Goal: Information Seeking & Learning: Learn about a topic

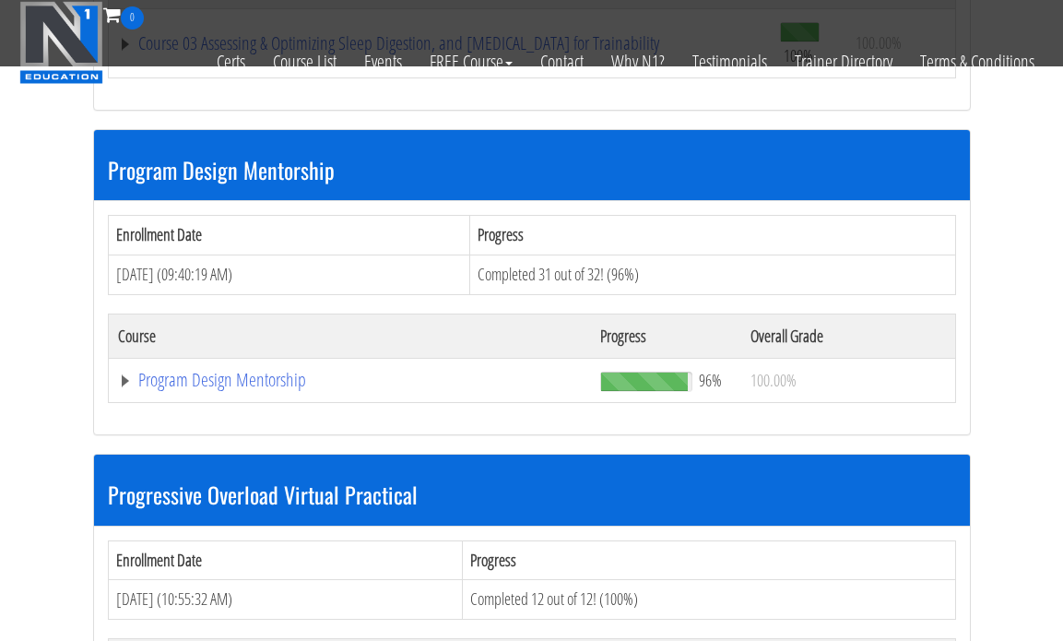
scroll to position [1870, 0]
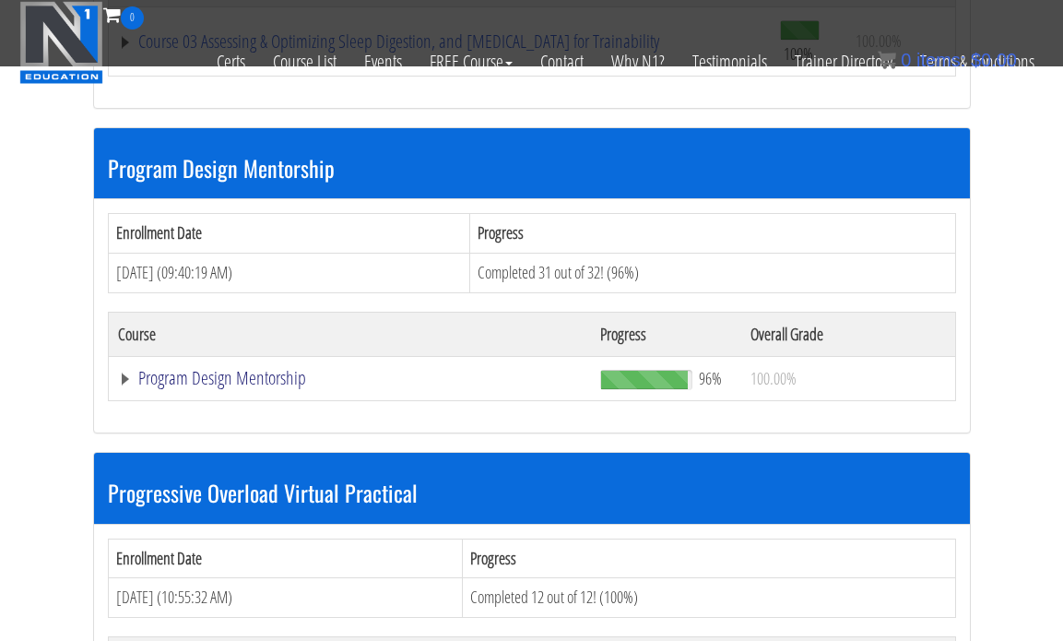
click at [302, 385] on link "Program Design Mentorship" at bounding box center [350, 378] width 464 height 18
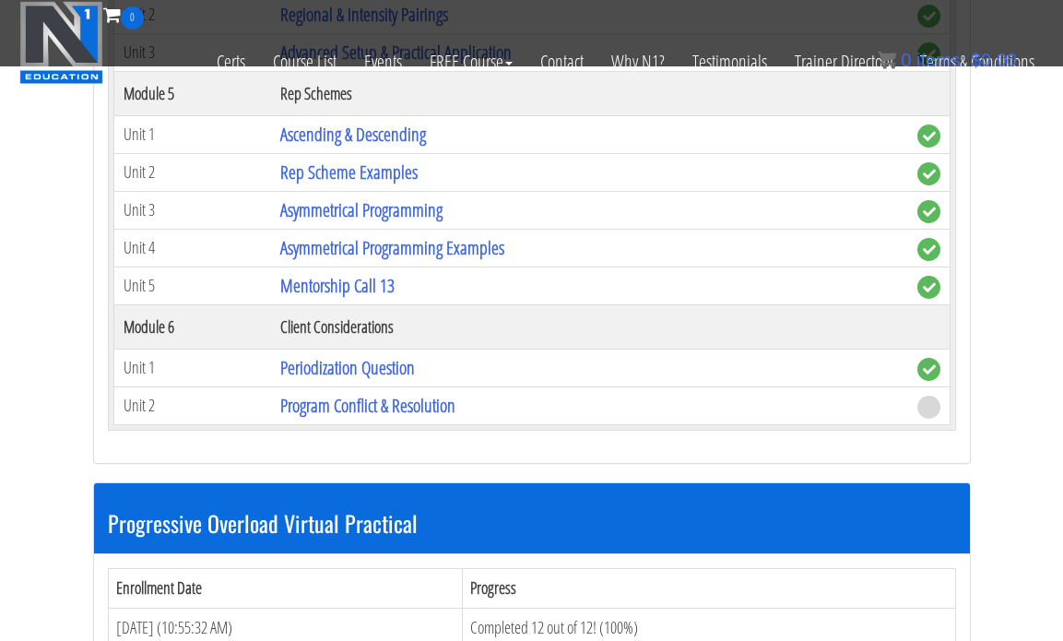
scroll to position [3312, 0]
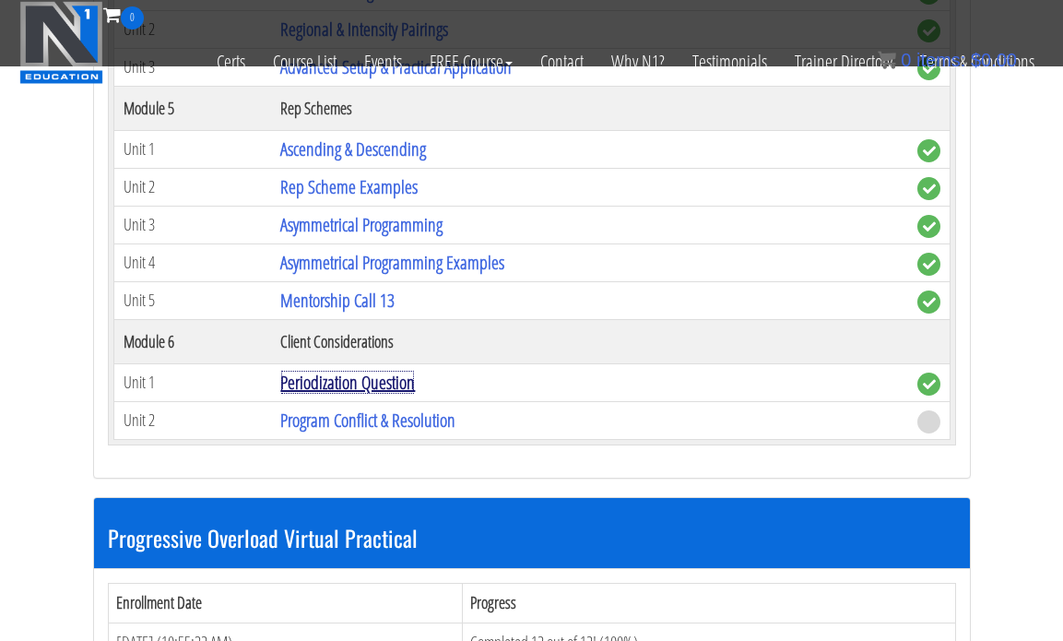
click at [302, 385] on link "Periodization Question" at bounding box center [347, 382] width 135 height 25
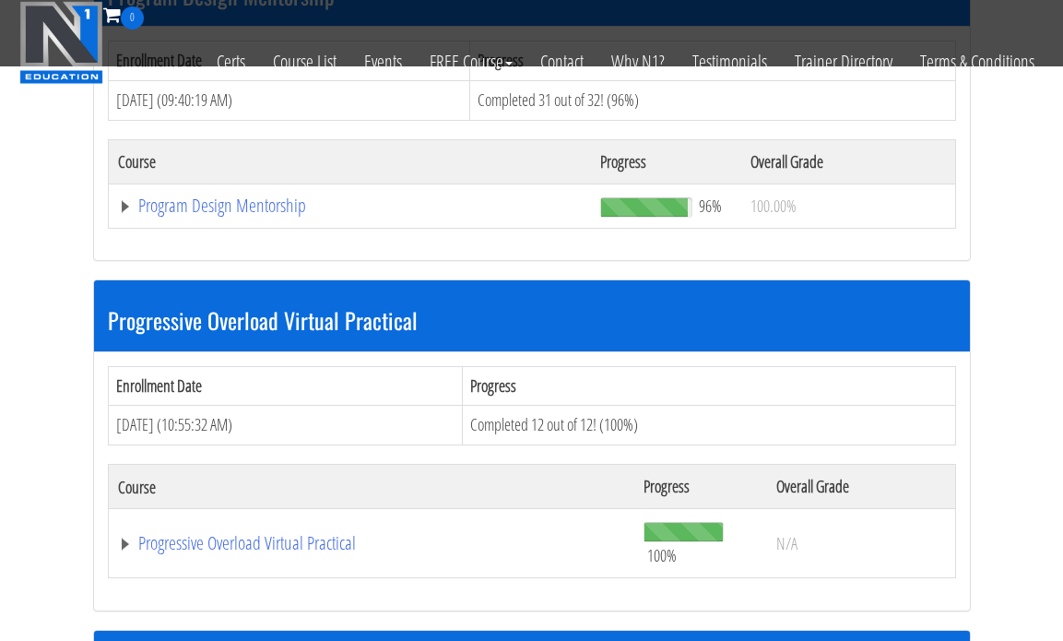
scroll to position [2015, 0]
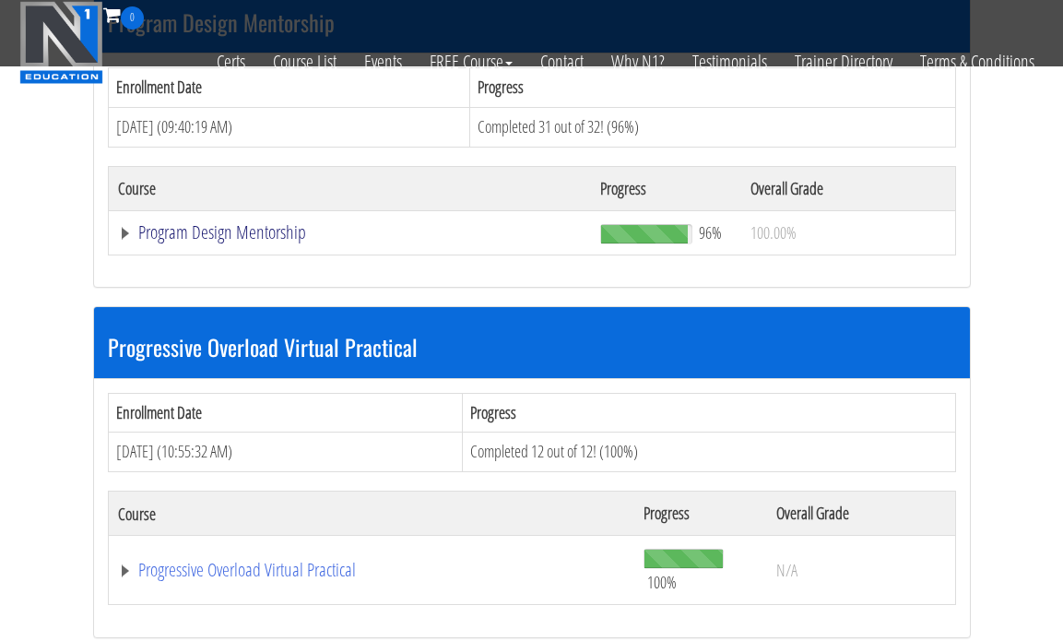
click at [279, 231] on link "Program Design Mentorship" at bounding box center [350, 232] width 464 height 18
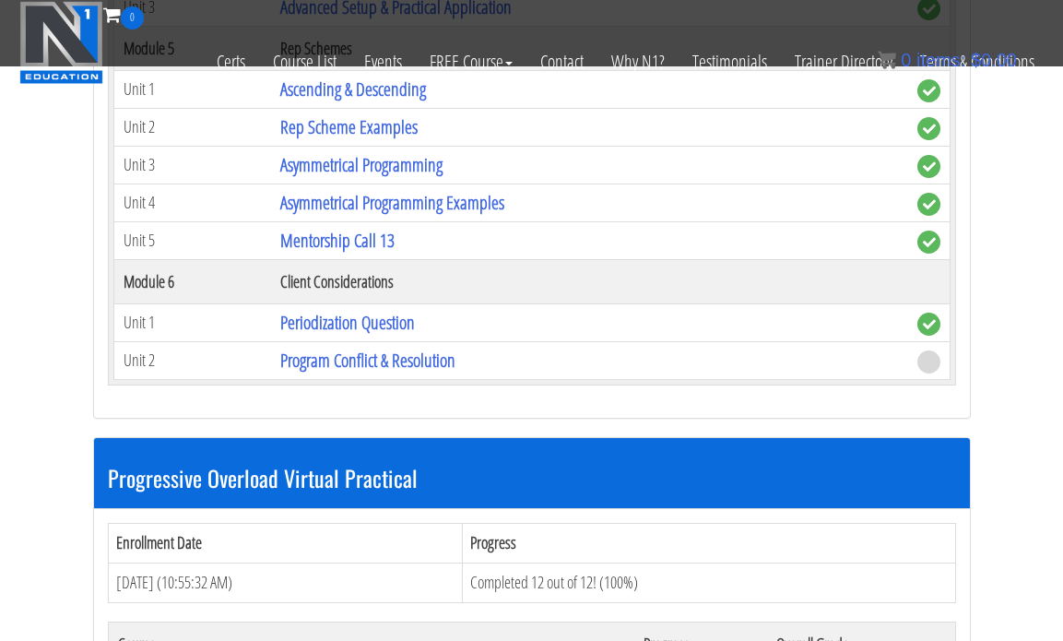
scroll to position [3371, 0]
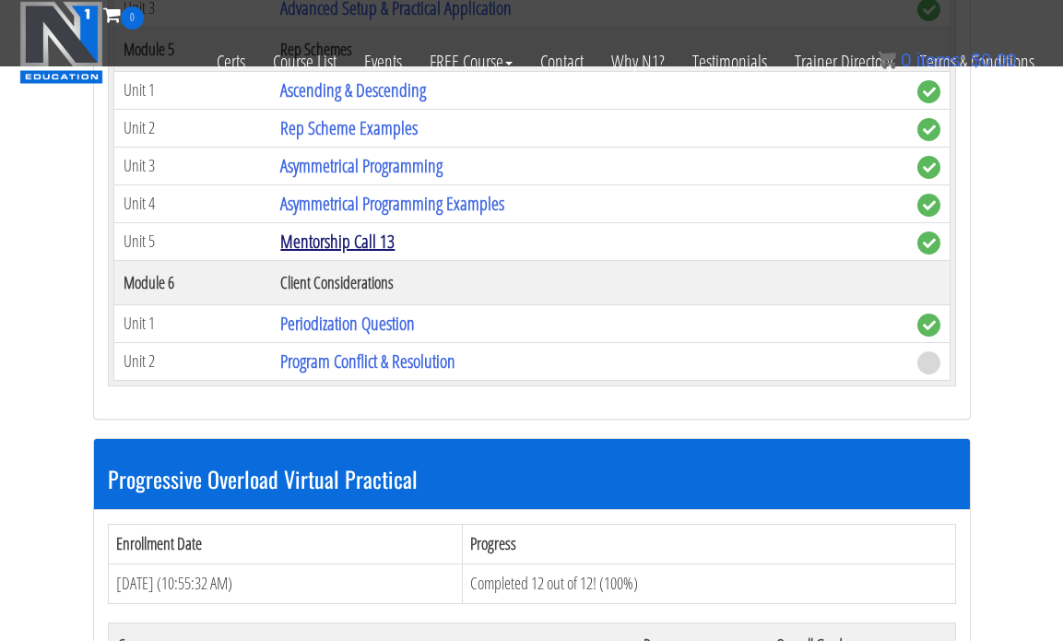
click at [362, 250] on link "Mentorship Call 13" at bounding box center [337, 241] width 114 height 25
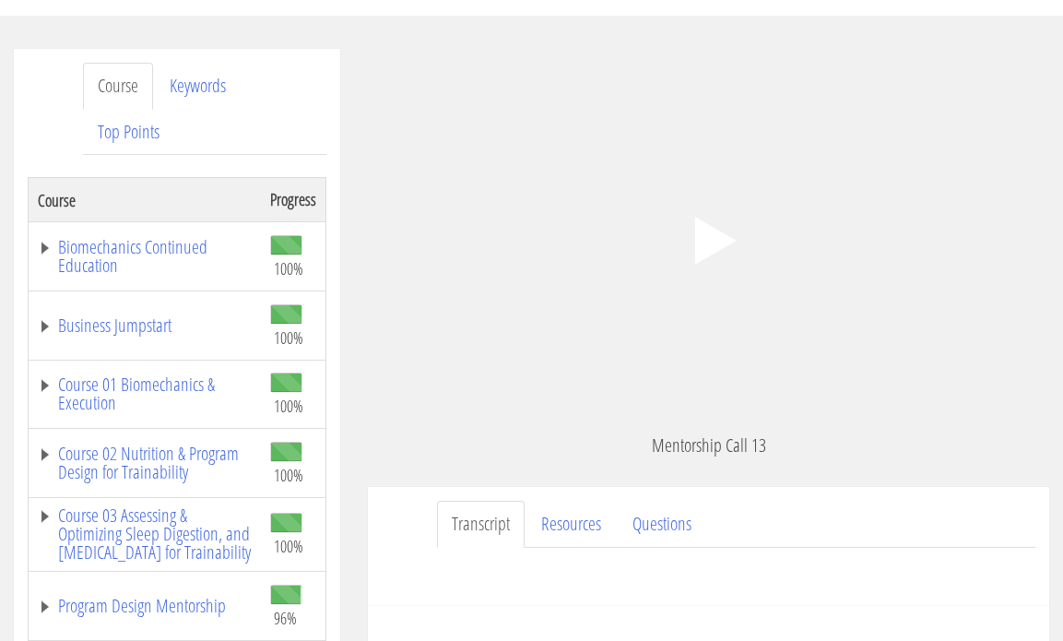
scroll to position [284, 0]
